Goal: Task Accomplishment & Management: Manage account settings

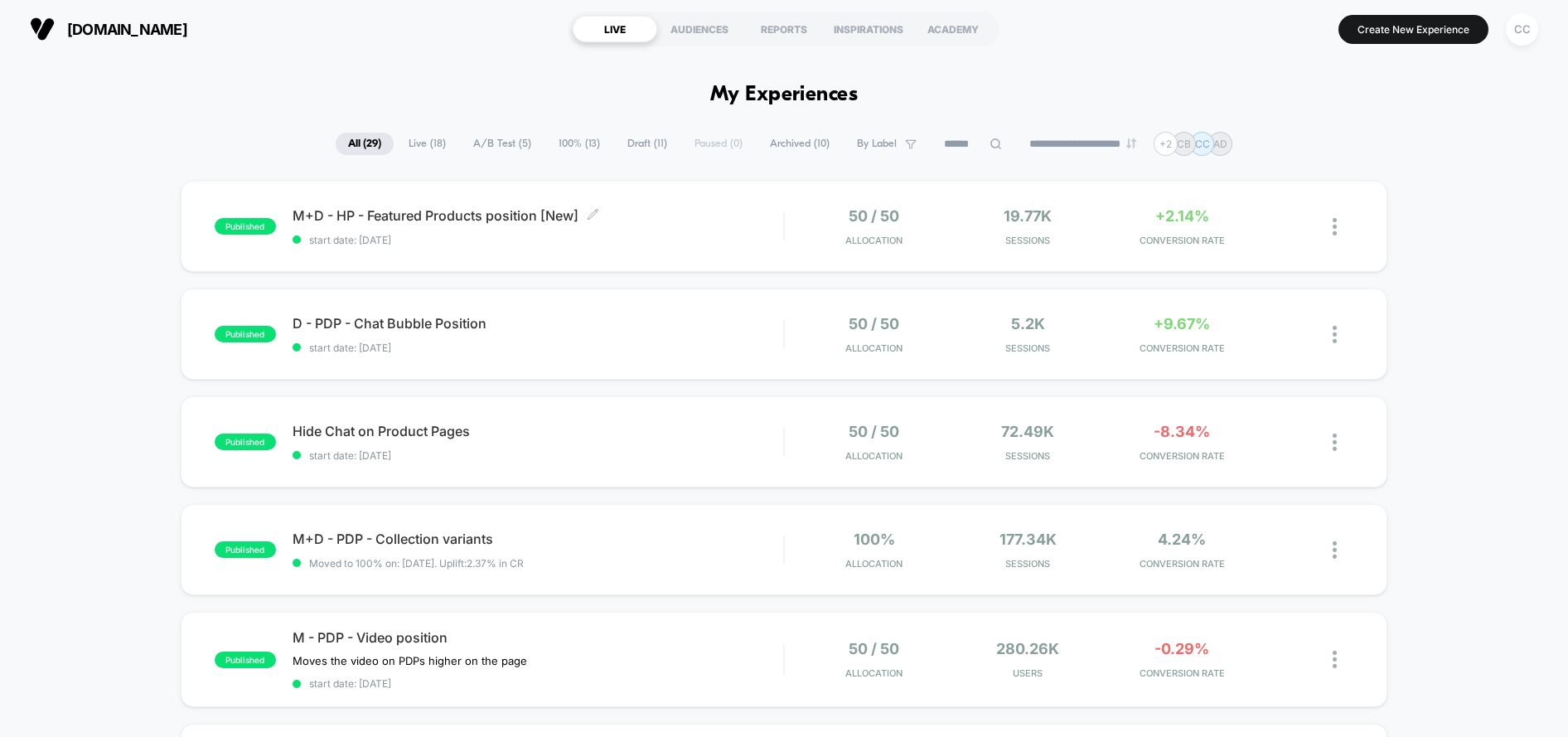
click at [706, 236] on span "start date: [DATE]" at bounding box center [538, 240] width 491 height 13
click at [684, 564] on span "Moved to 100% on: [DATE] . Uplift: 2.37% in CR" at bounding box center [538, 563] width 491 height 13
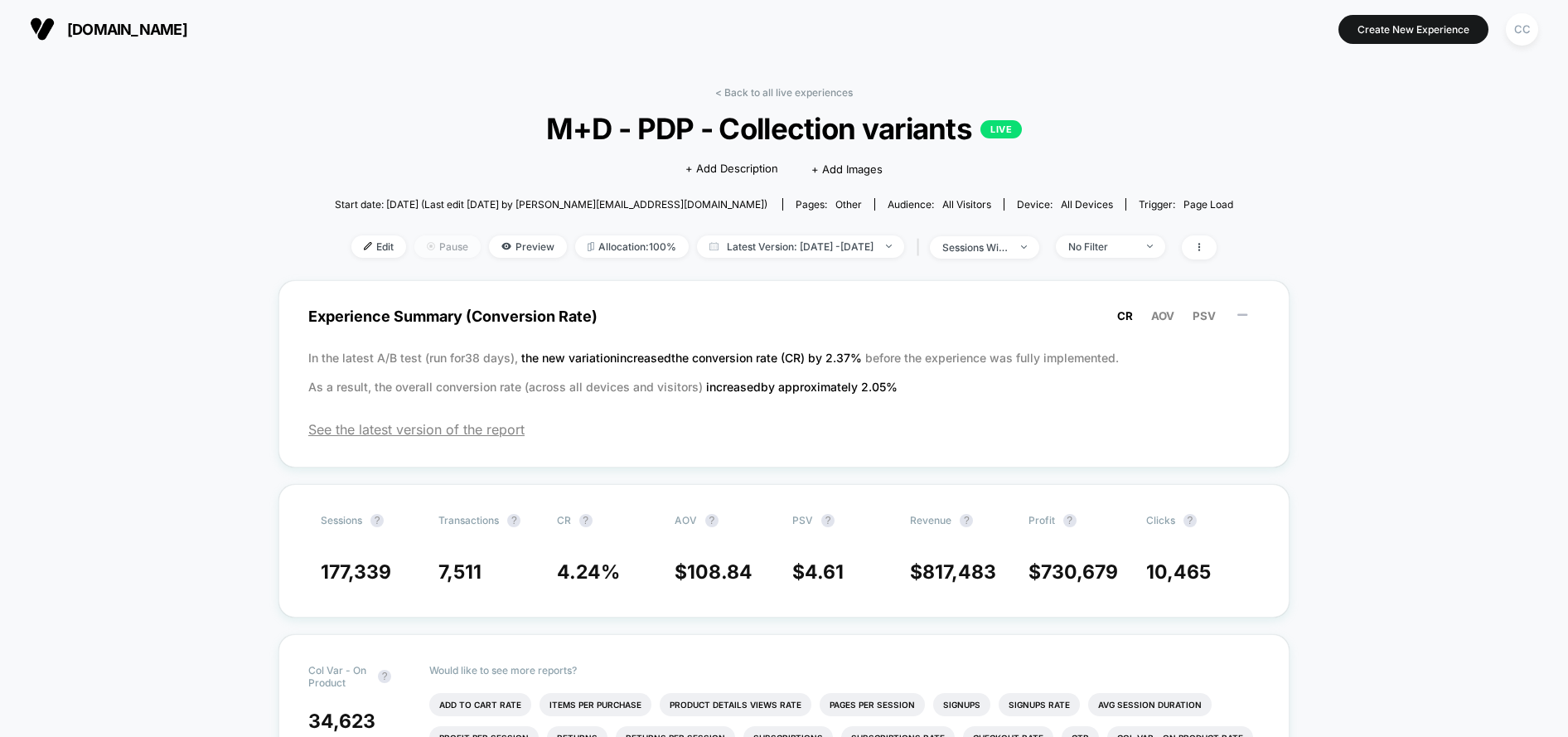
click at [420, 249] on span "Pause" at bounding box center [447, 246] width 66 height 22
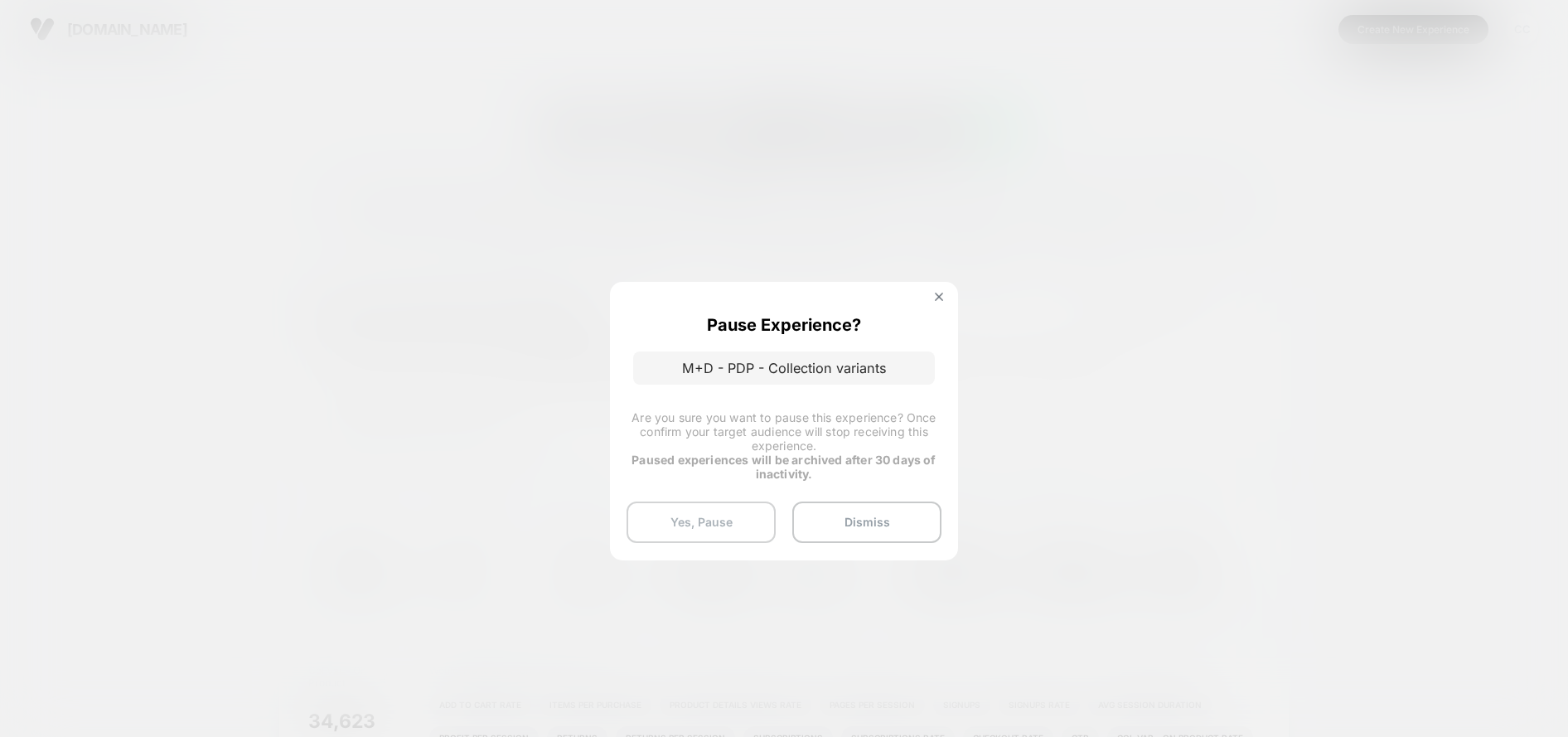
click at [732, 518] on button "Yes, Pause" at bounding box center [701, 522] width 149 height 41
